Goal: Task Accomplishment & Management: Manage account settings

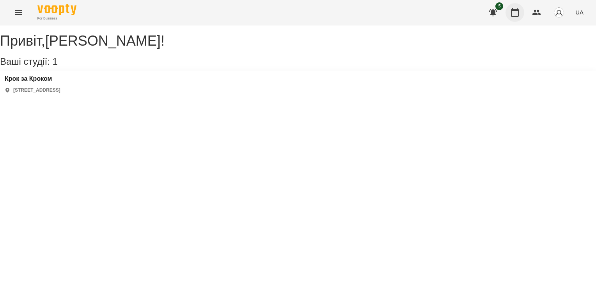
click at [509, 13] on button "button" at bounding box center [514, 12] width 19 height 19
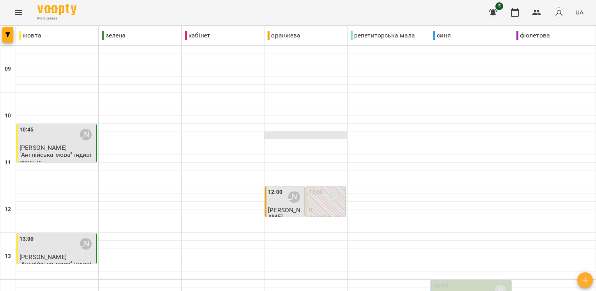
scroll to position [98, 0]
click at [285, 206] on span "[PERSON_NAME]" at bounding box center [284, 213] width 32 height 14
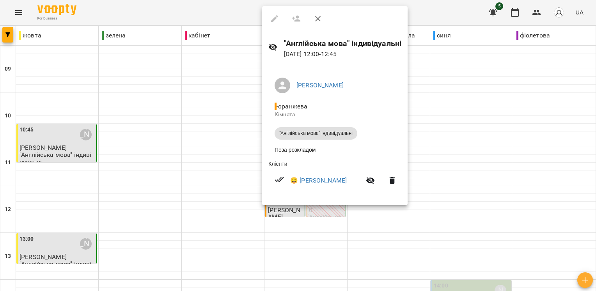
click at [438, 133] on div at bounding box center [298, 145] width 596 height 291
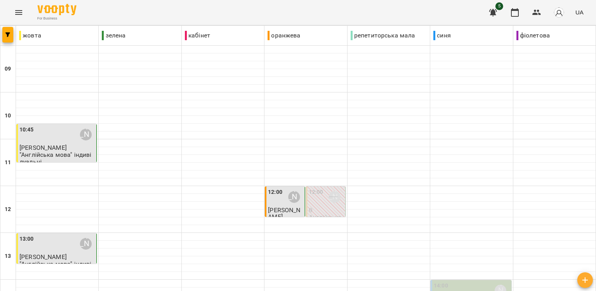
type input "**********"
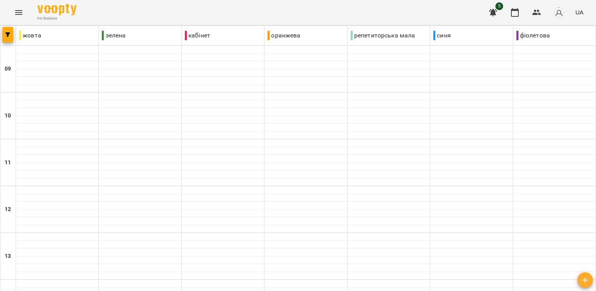
type input "**********"
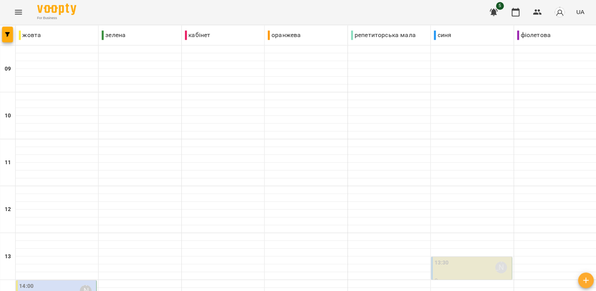
scroll to position [0, 0]
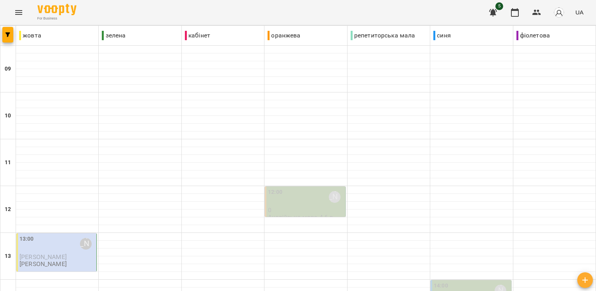
click at [485, 20] on span "5" at bounding box center [493, 12] width 19 height 19
drag, startPoint x: 502, startPoint y: 9, endPoint x: 490, endPoint y: 12, distance: 12.9
click at [490, 12] on span "5" at bounding box center [493, 12] width 19 height 19
click at [490, 12] on icon "button" at bounding box center [492, 12] width 9 height 9
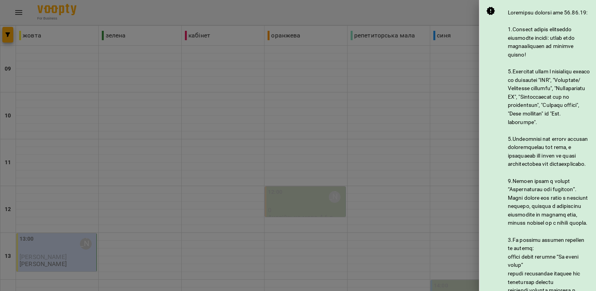
click at [448, 12] on div at bounding box center [298, 145] width 596 height 291
